Goal: Transaction & Acquisition: Obtain resource

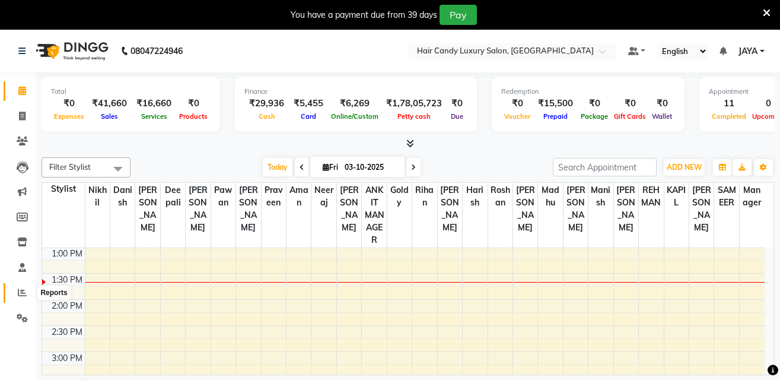
click at [21, 290] on icon at bounding box center [22, 292] width 9 height 9
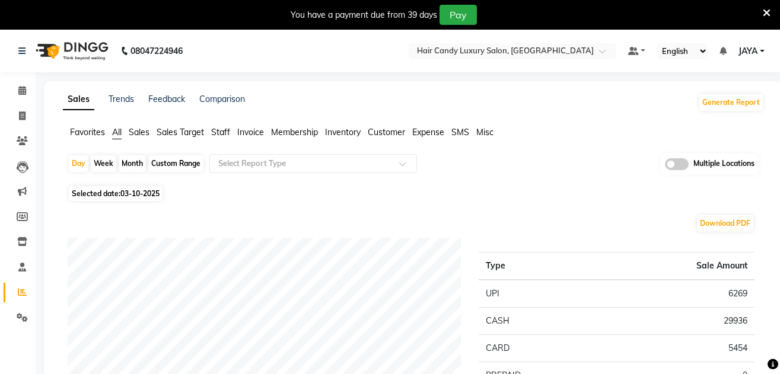
click at [23, 189] on icon at bounding box center [22, 191] width 9 height 9
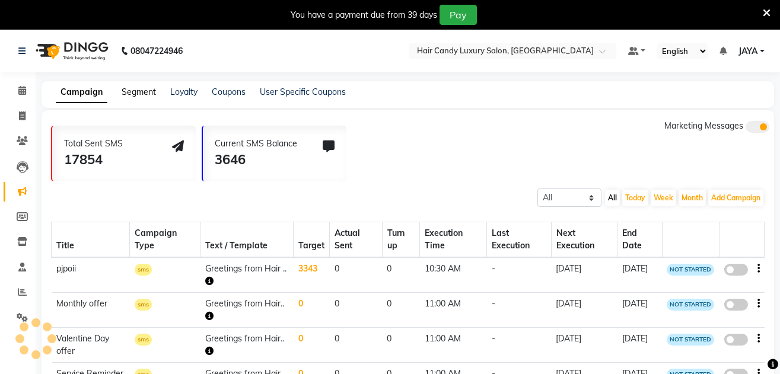
click at [136, 90] on link "Segment" at bounding box center [139, 92] width 34 height 11
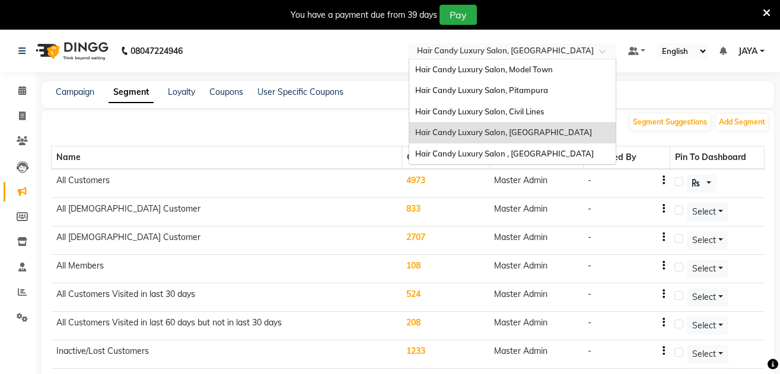
click at [604, 48] on div at bounding box center [513, 52] width 208 height 12
click at [531, 91] on span "Hair Candy Luxury Salon, Pitampura" at bounding box center [481, 89] width 133 height 9
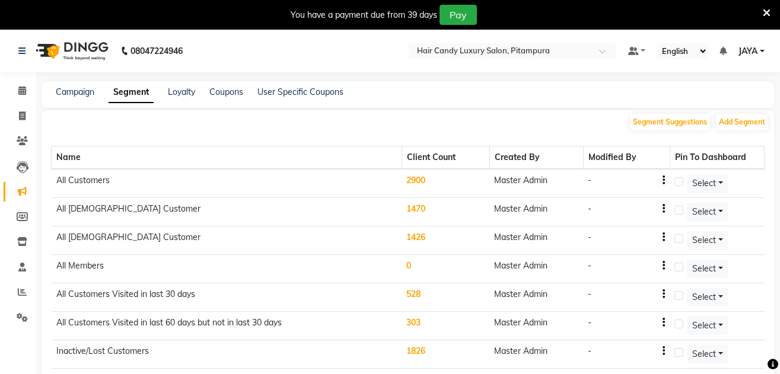
click at [416, 180] on td "2900" at bounding box center [446, 183] width 88 height 29
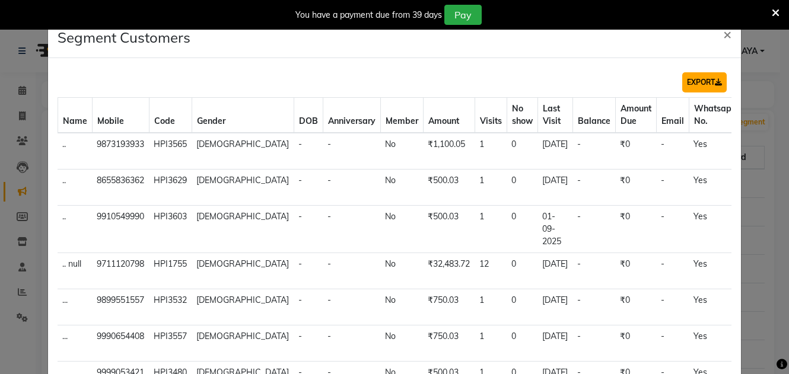
click at [691, 78] on button "EXPORT" at bounding box center [705, 82] width 45 height 20
